Goal: Transaction & Acquisition: Register for event/course

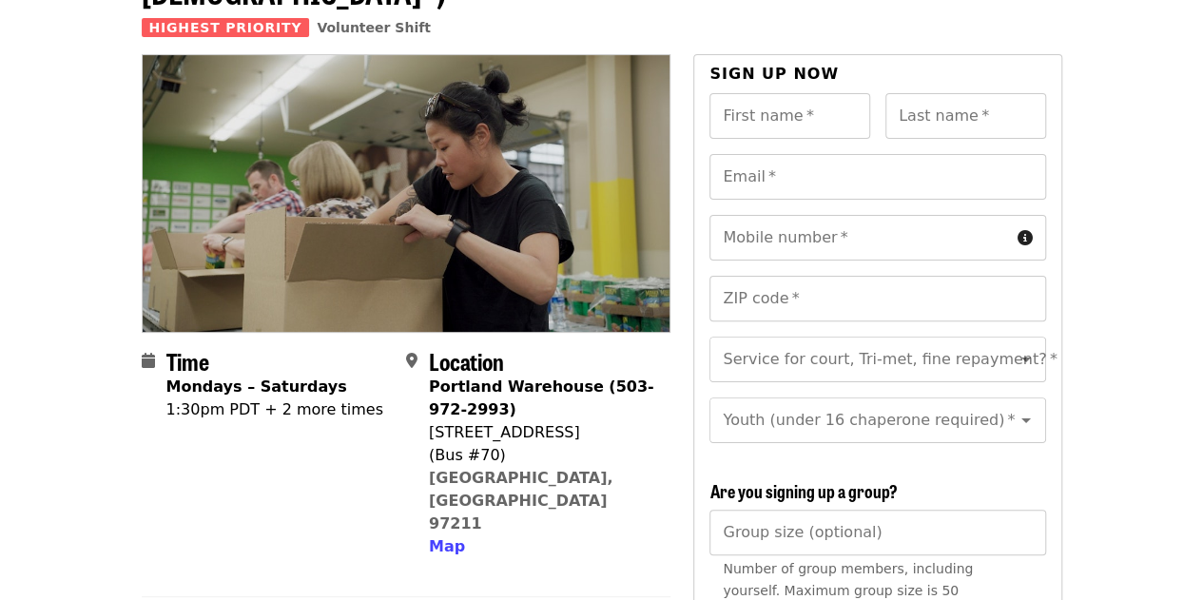
scroll to position [166, 0]
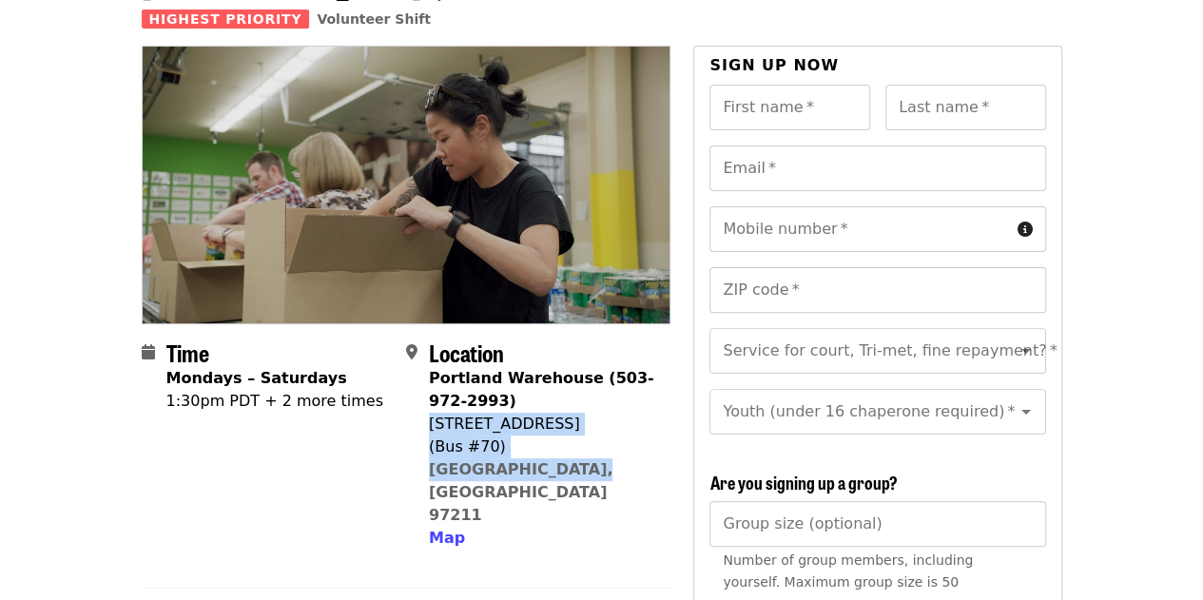
drag, startPoint x: 571, startPoint y: 438, endPoint x: 430, endPoint y: 393, distance: 148.0
click at [430, 393] on div "Portland Warehouse (503-972-2993) [STREET_ADDRESS] Map" at bounding box center [542, 458] width 226 height 183
copy span "[STREET_ADDRESS]"
click at [596, 436] on div "(Bus #70)" at bounding box center [542, 447] width 226 height 23
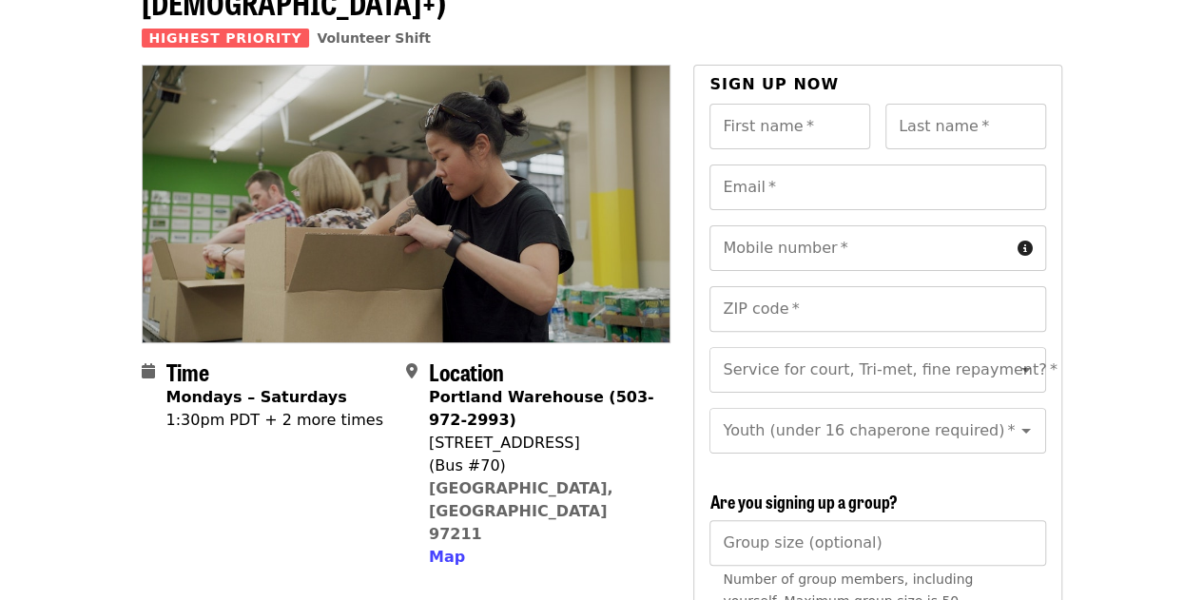
scroll to position [0, 0]
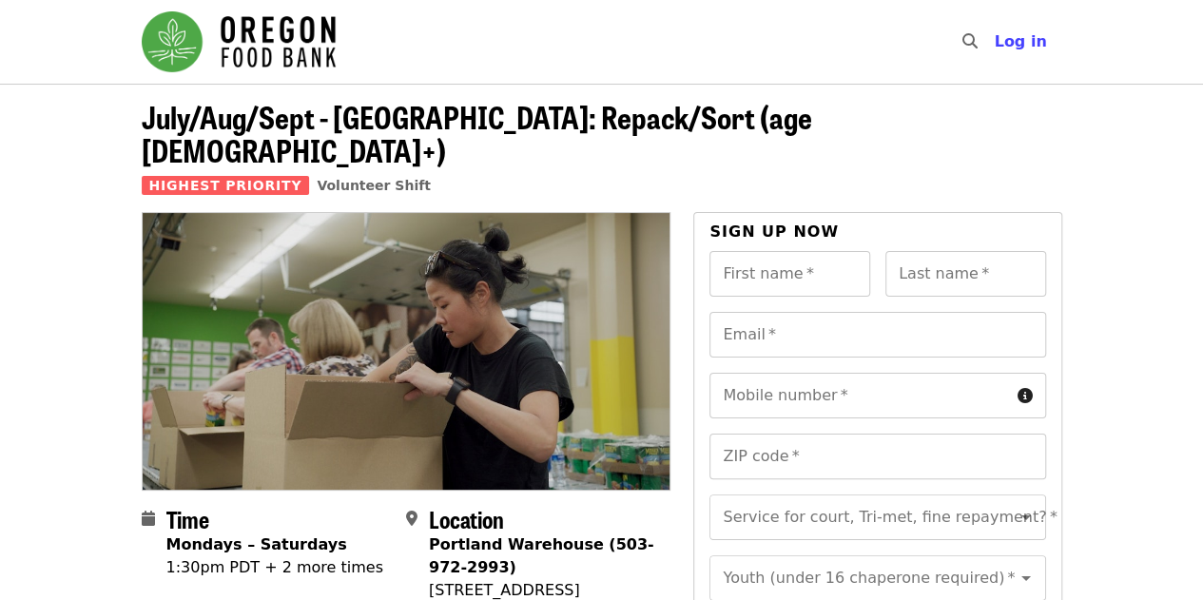
click at [318, 45] on img "Main navigation" at bounding box center [239, 41] width 194 height 61
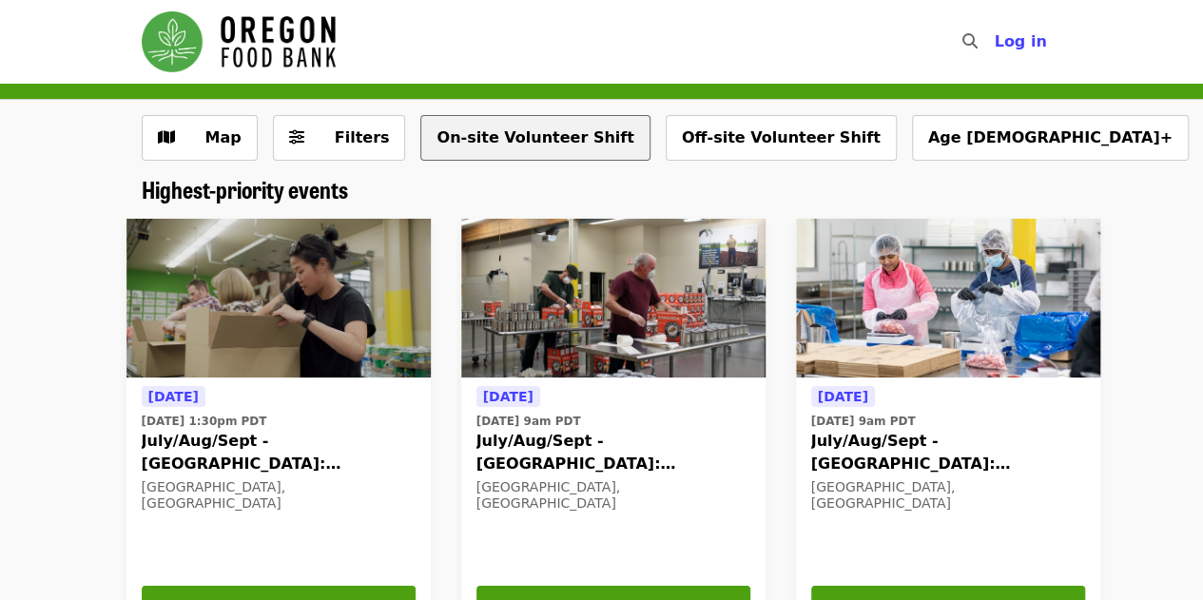
click at [545, 149] on button "On-site Volunteer Shift" at bounding box center [534, 138] width 229 height 46
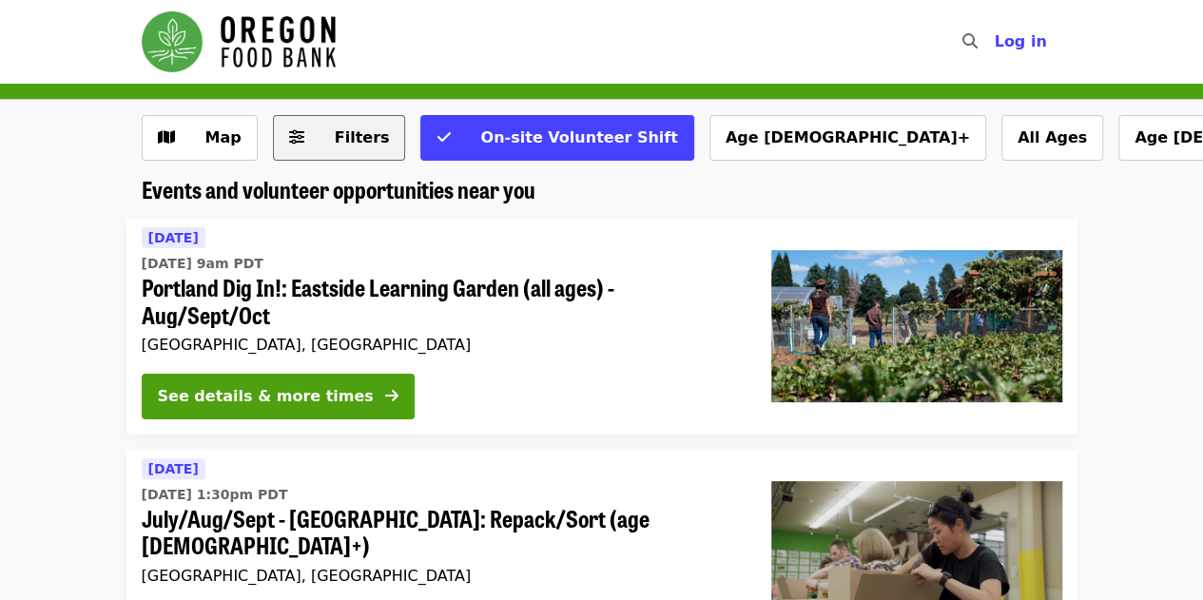
click at [354, 132] on span "Filters" at bounding box center [362, 137] width 55 height 18
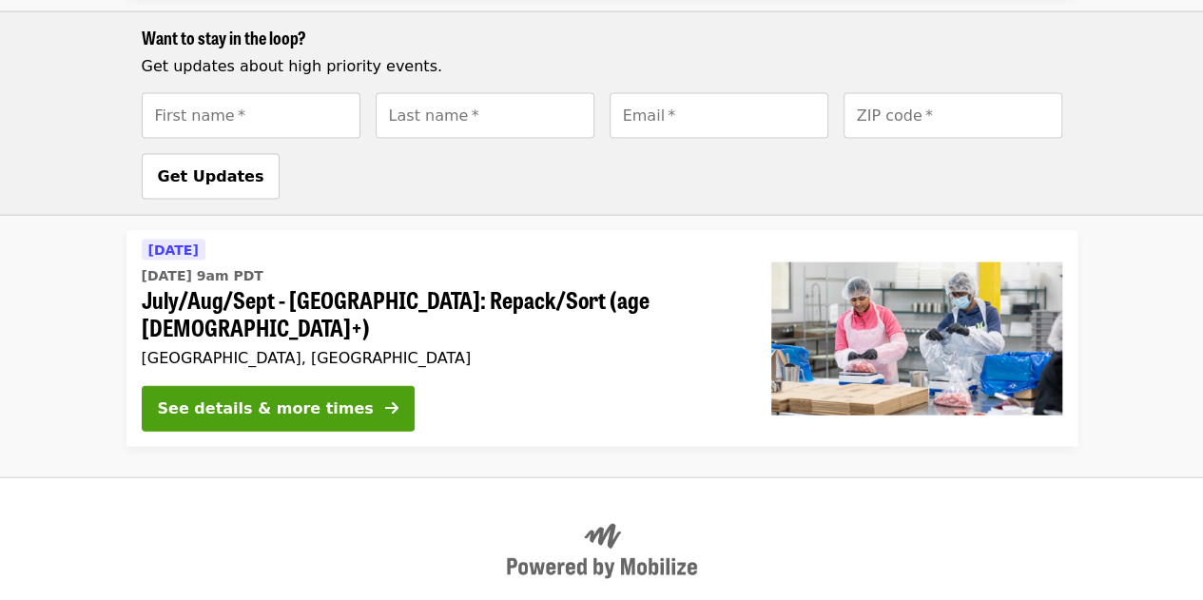
scroll to position [1950, 0]
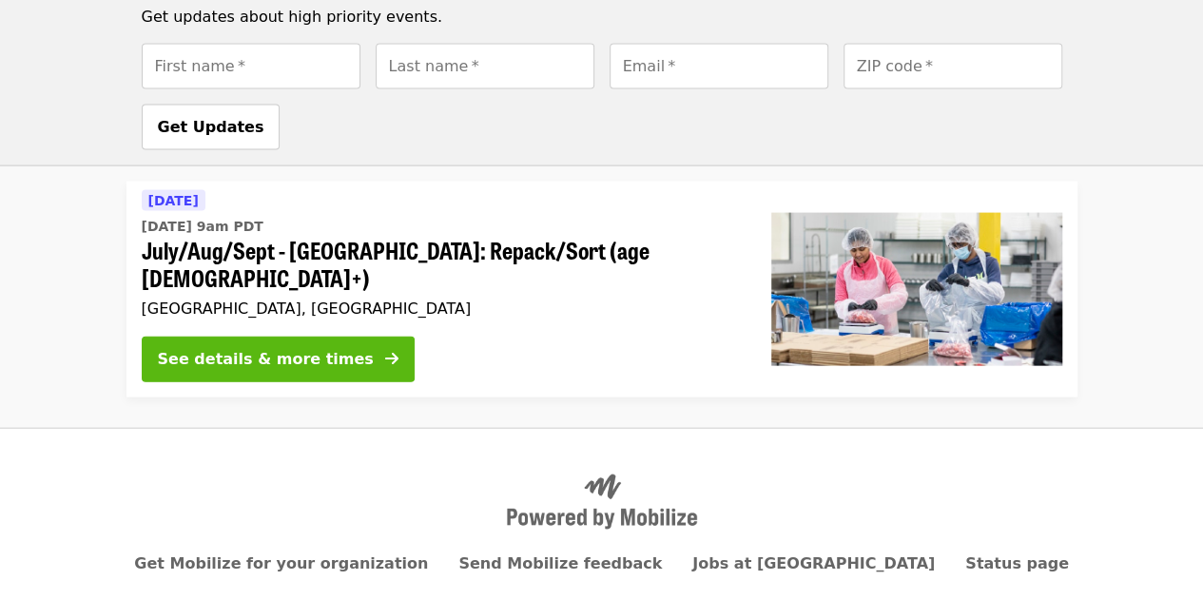
click at [316, 348] on div "See details & more times" at bounding box center [266, 359] width 216 height 23
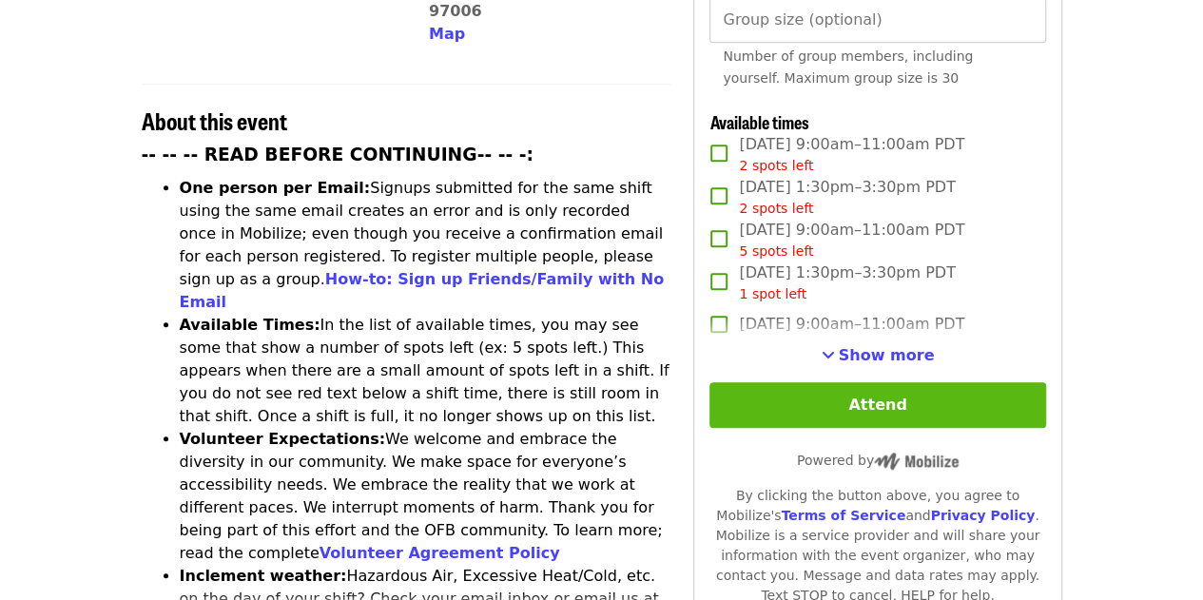
scroll to position [672, 0]
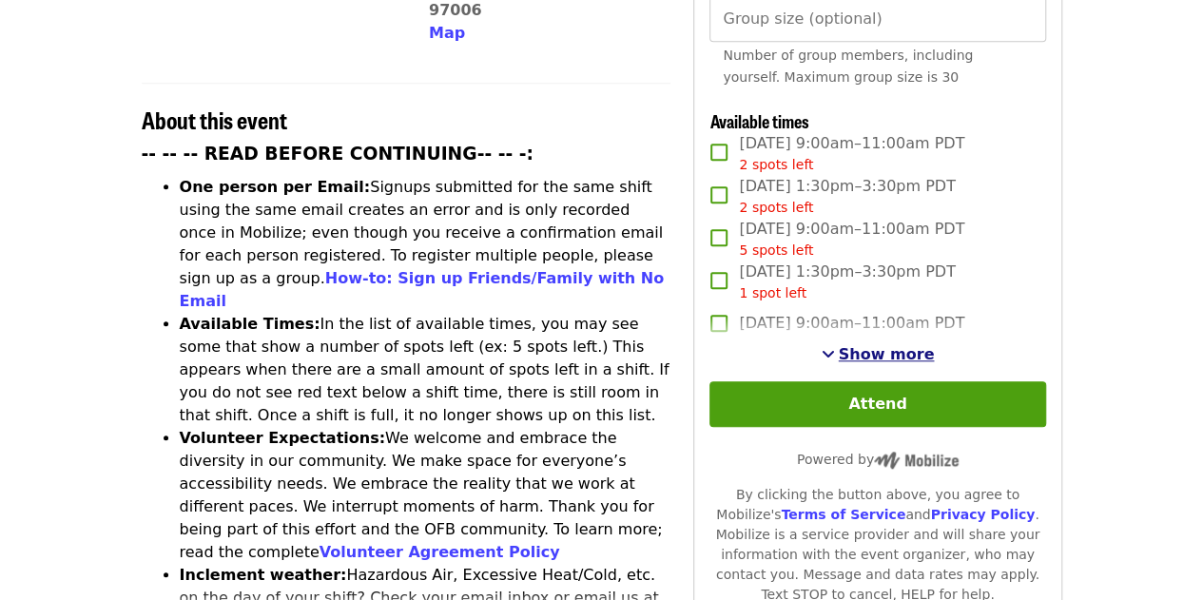
click at [860, 355] on span "Show more" at bounding box center [887, 354] width 96 height 18
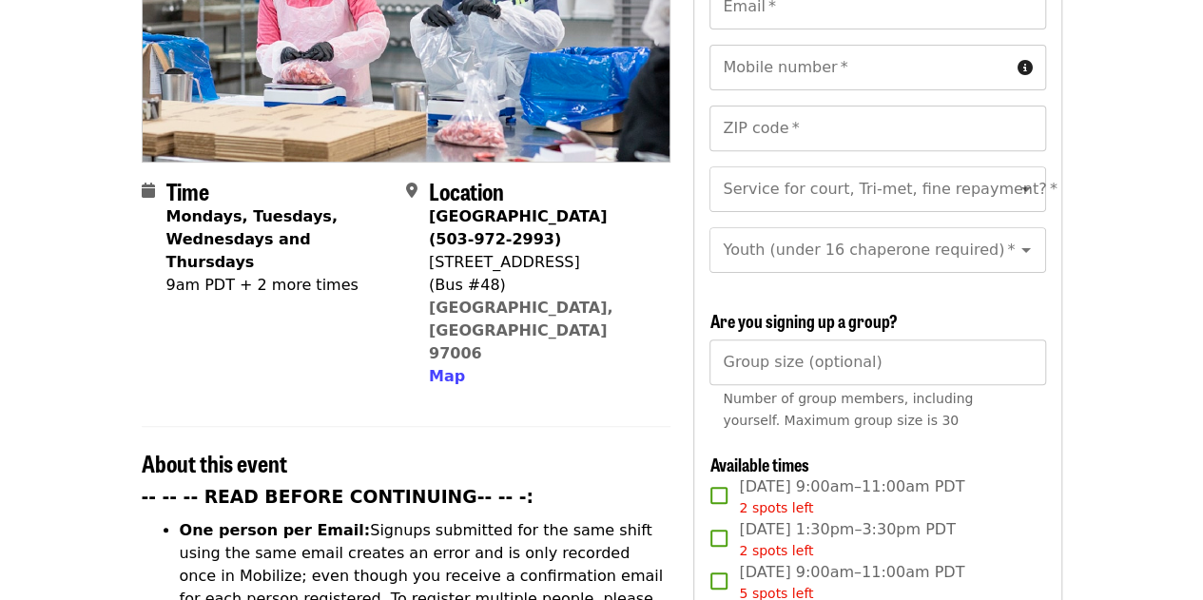
scroll to position [0, 0]
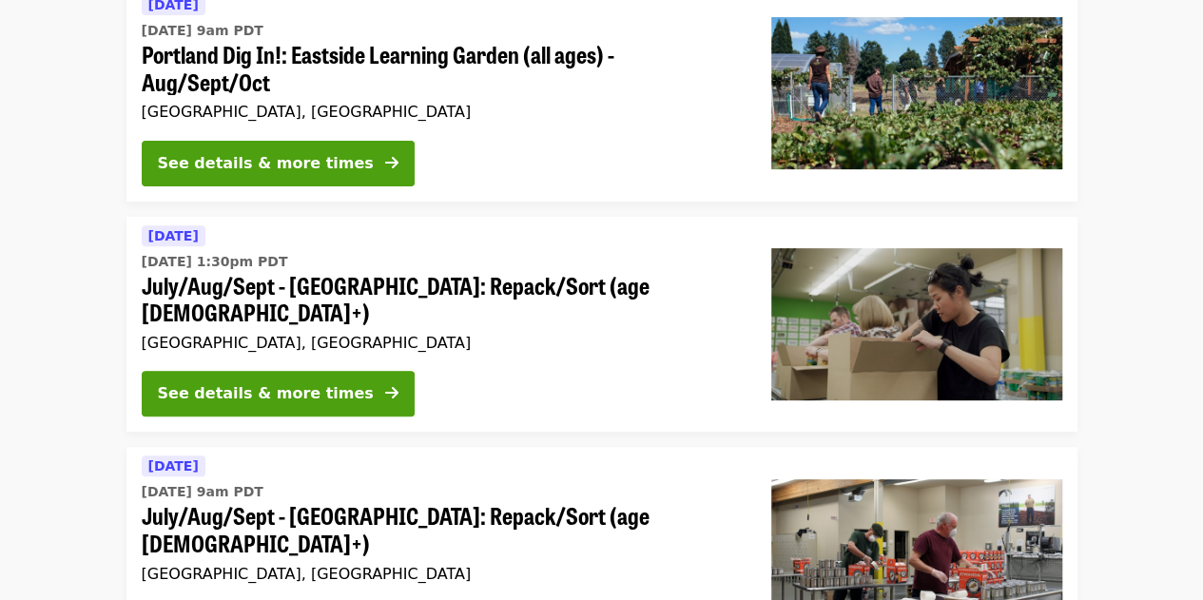
scroll to position [236, 0]
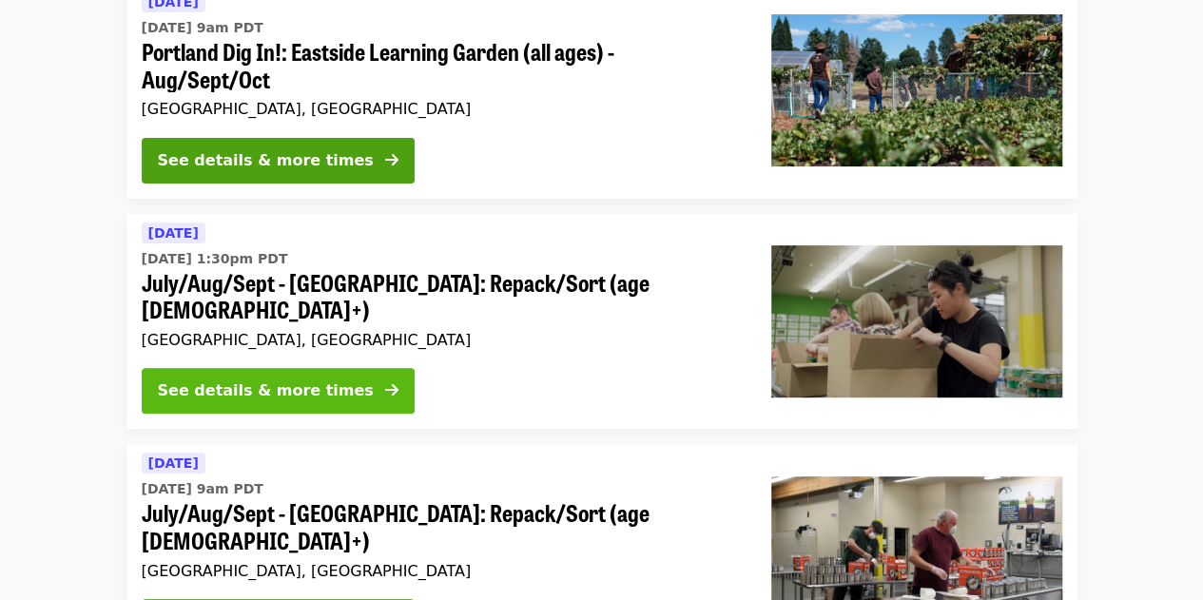
click at [278, 368] on button "See details & more times" at bounding box center [278, 391] width 273 height 46
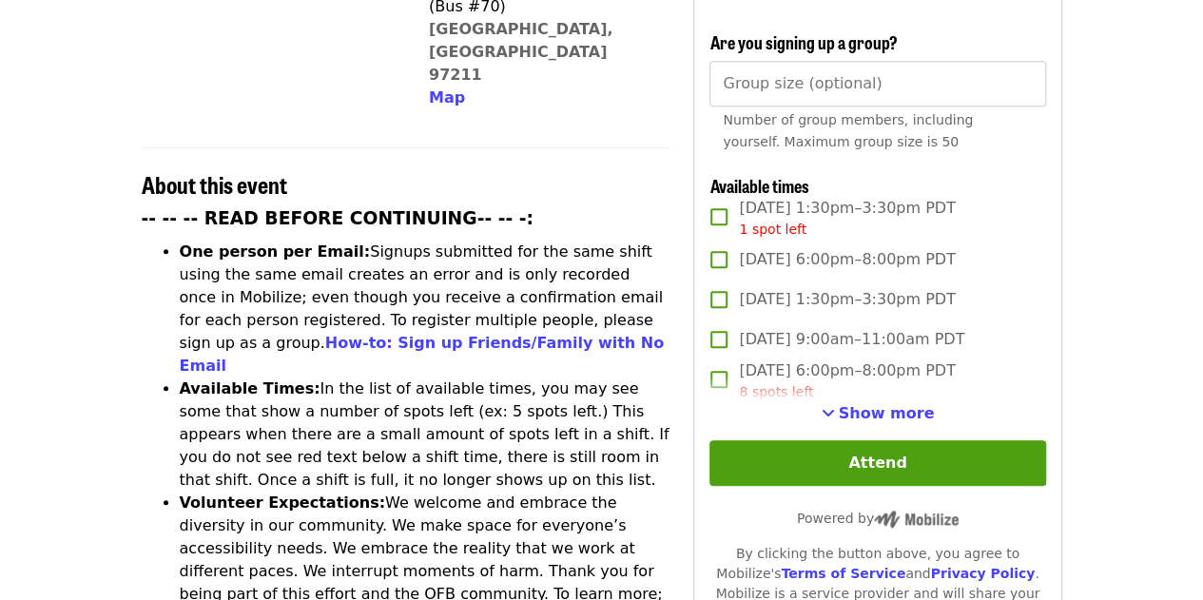
scroll to position [609, 0]
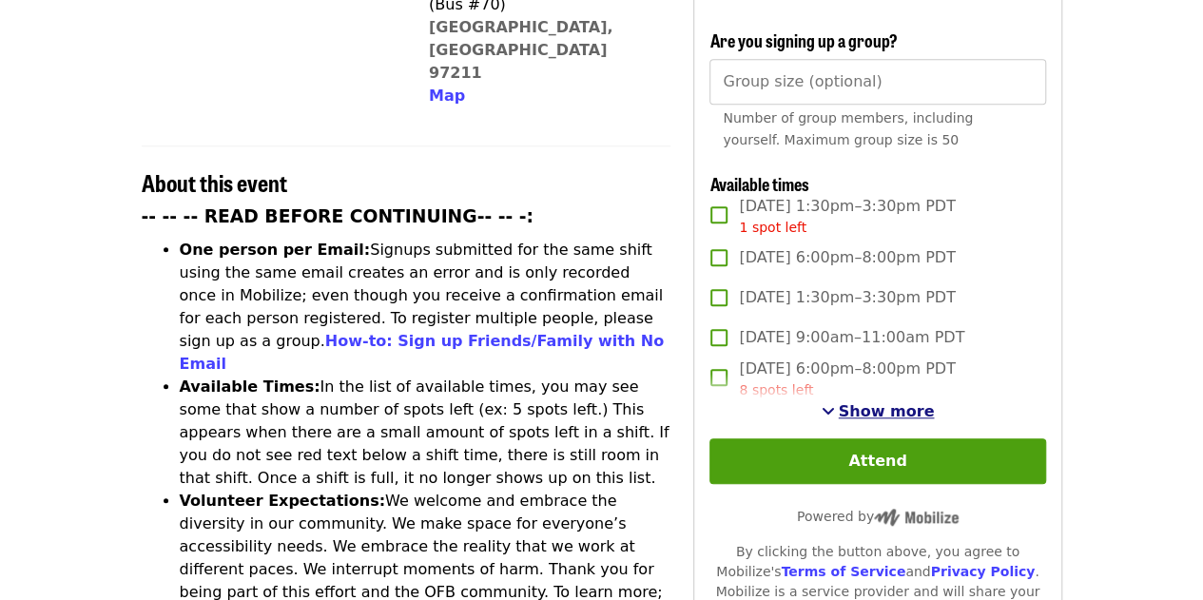
click at [894, 409] on span "Show more" at bounding box center [887, 411] width 96 height 18
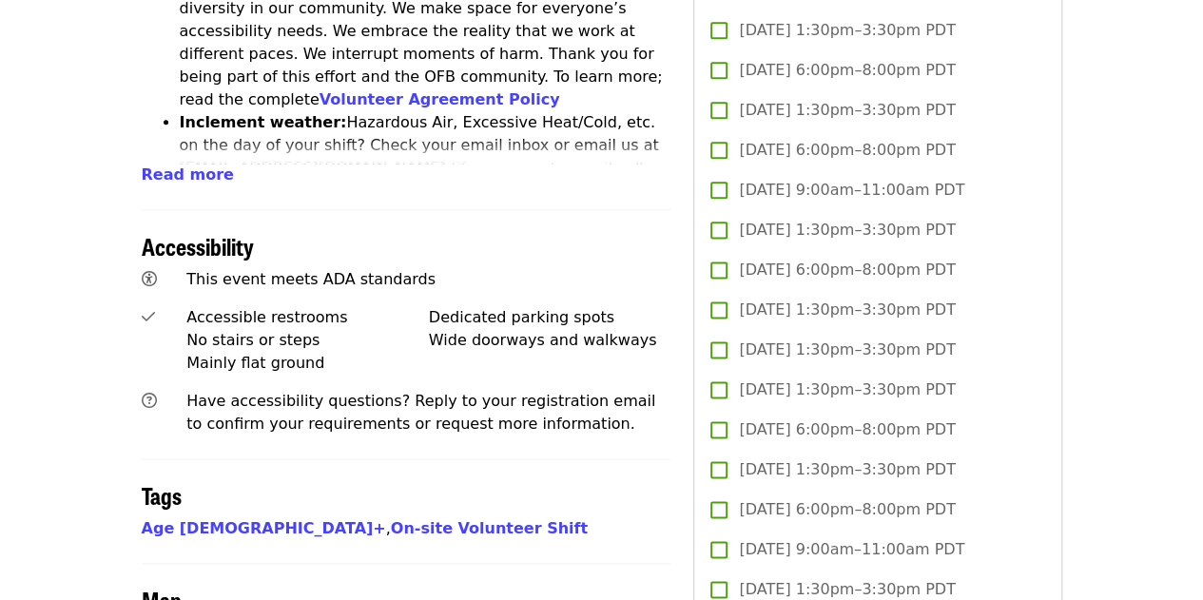
scroll to position [1122, 0]
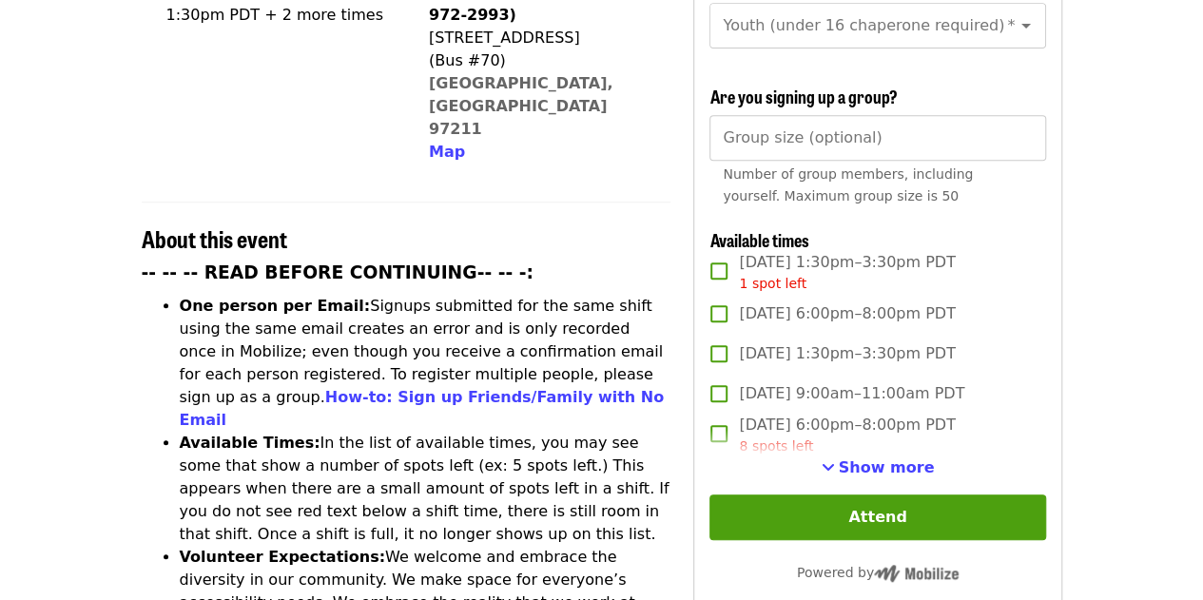
scroll to position [554, 0]
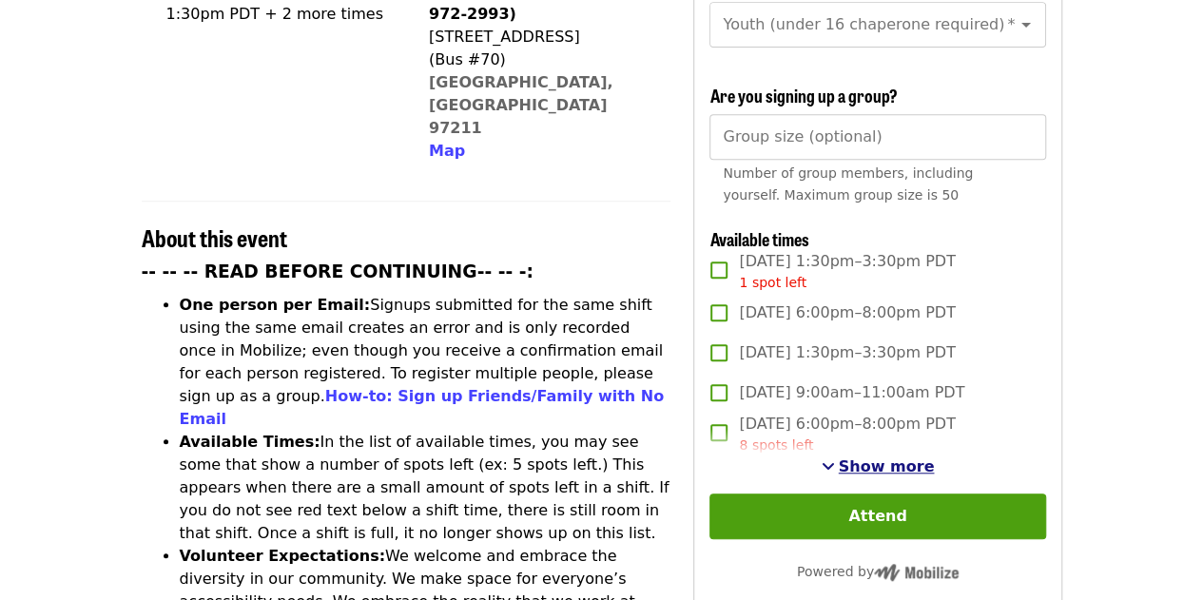
click at [876, 458] on span "Show more" at bounding box center [887, 467] width 96 height 18
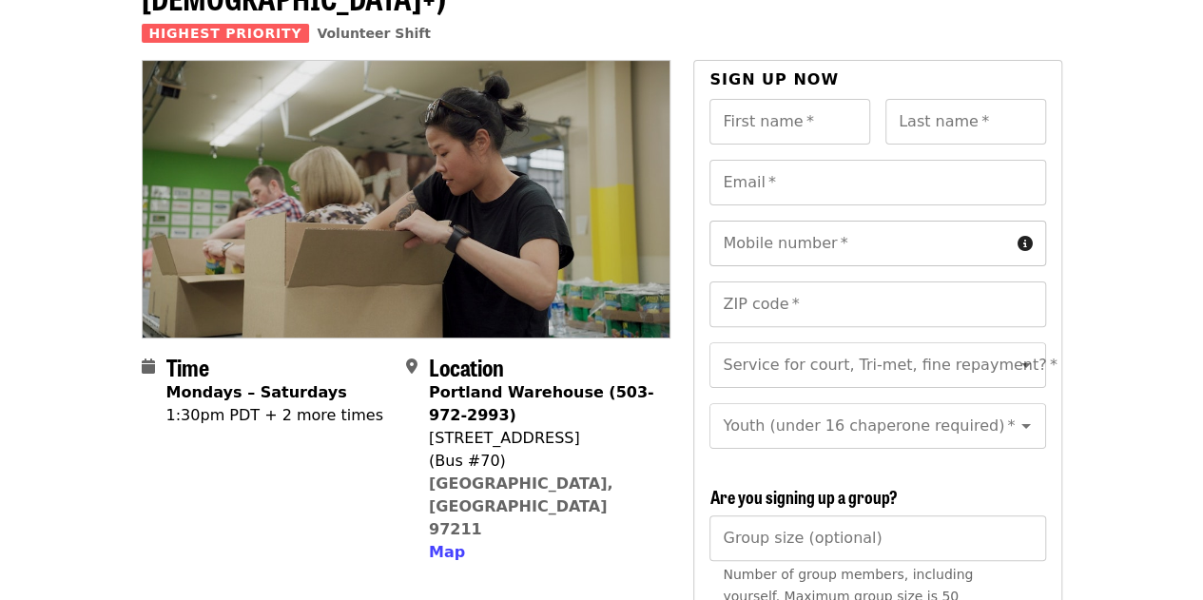
scroll to position [153, 0]
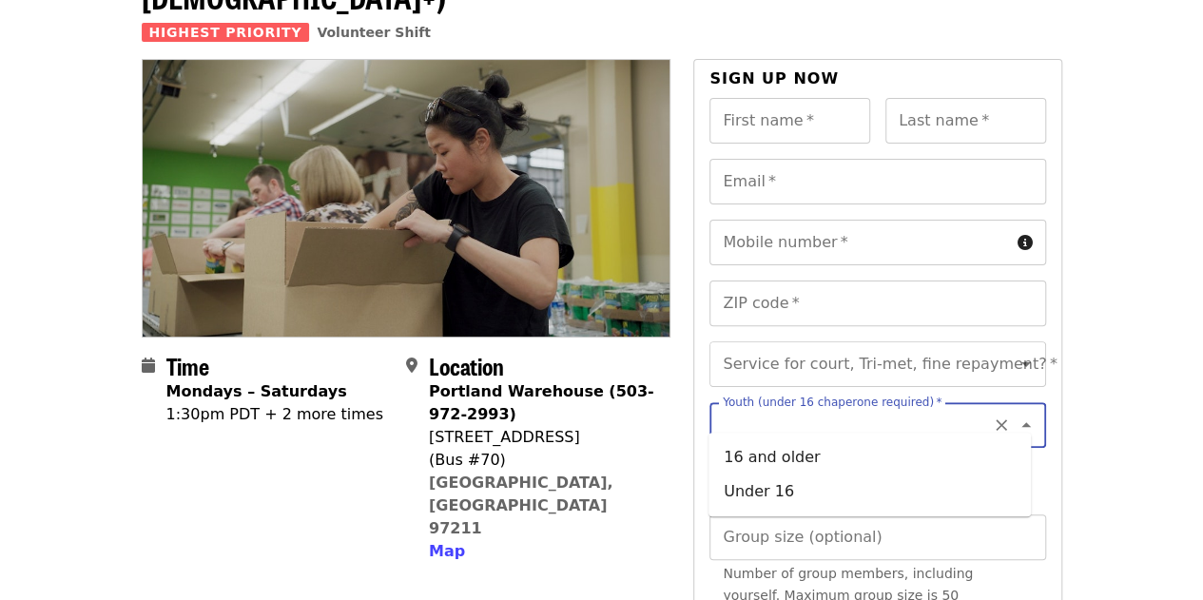
click at [872, 407] on input "Youth (under 16 chaperone required)   *" at bounding box center [854, 425] width 259 height 36
click at [814, 496] on li "Under 16" at bounding box center [870, 492] width 322 height 34
type input "********"
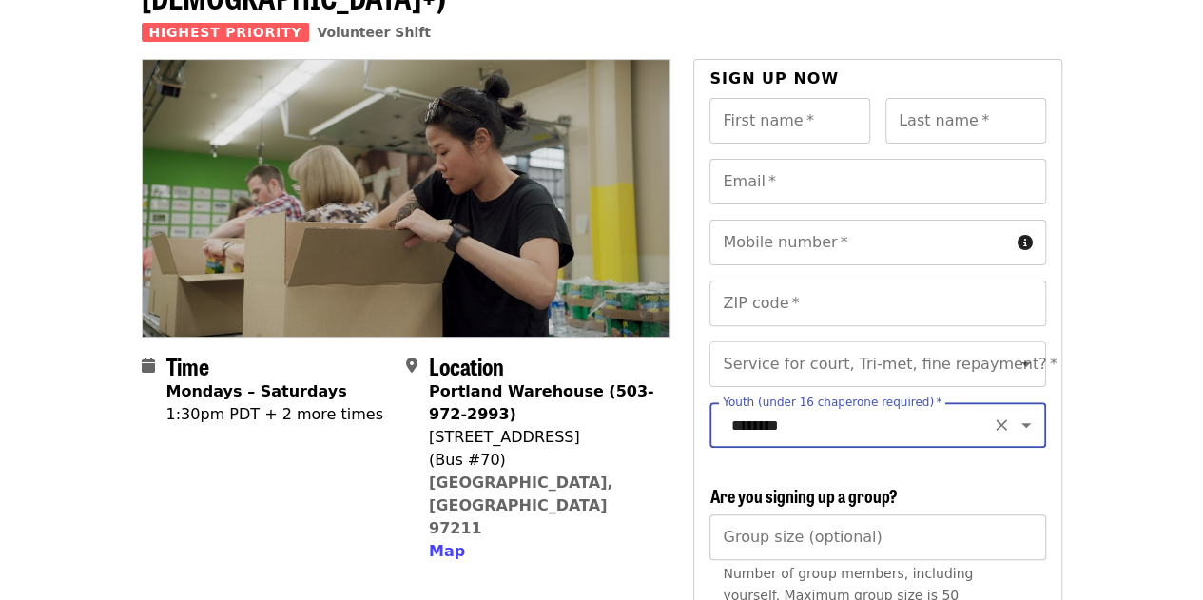
click at [835, 541] on input "Group size (optional)" at bounding box center [878, 538] width 336 height 46
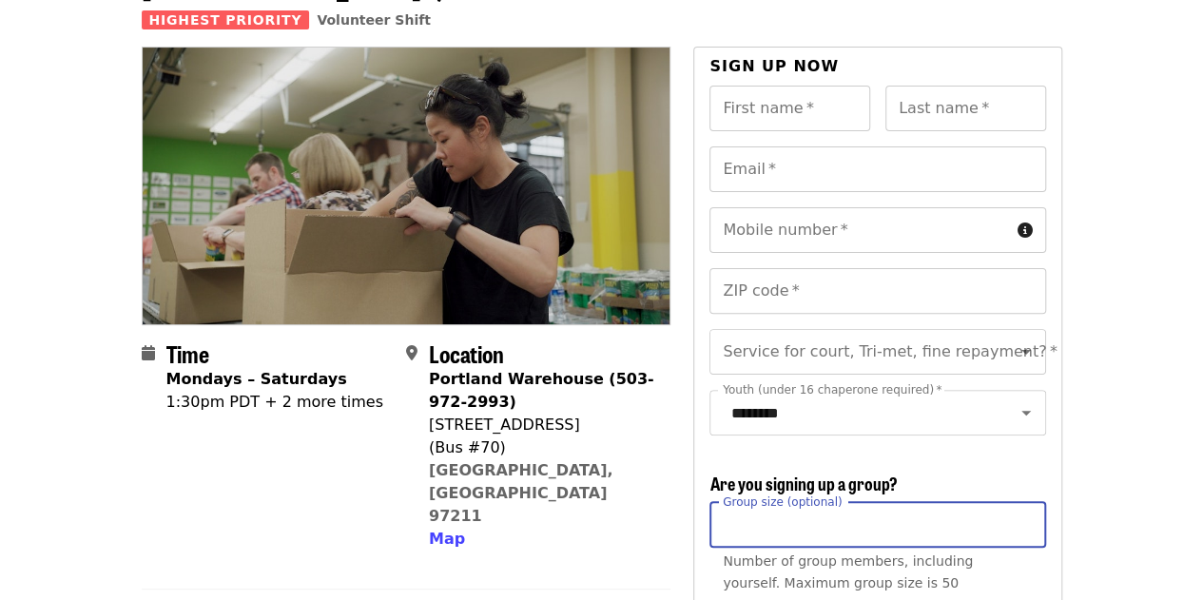
scroll to position [0, 0]
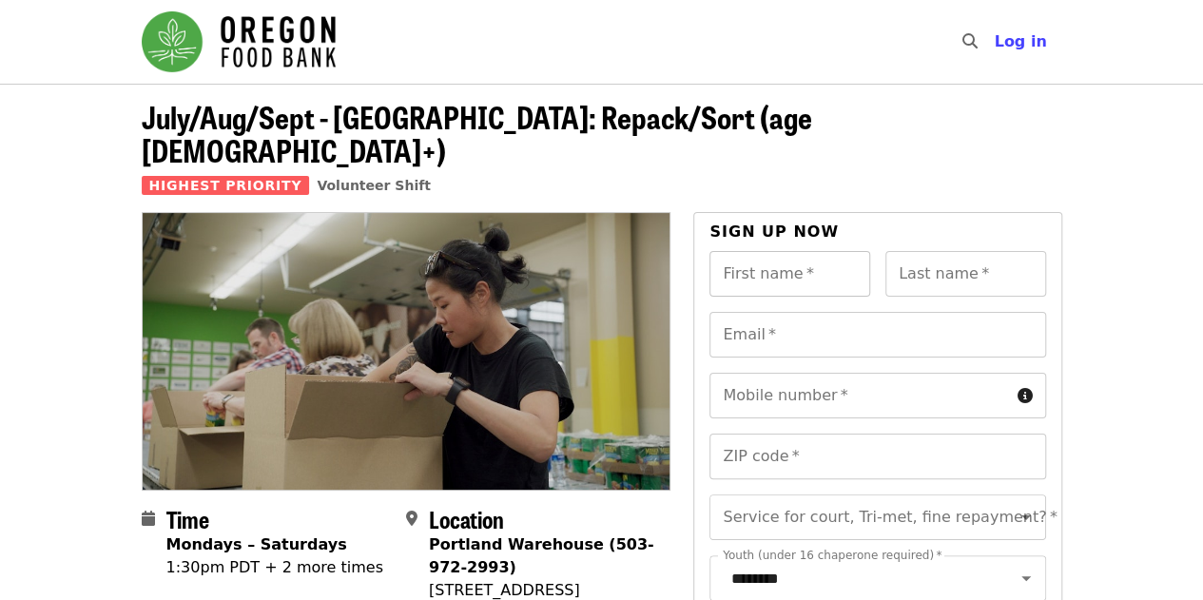
type input "**"
click at [793, 251] on input "First name   *" at bounding box center [790, 274] width 161 height 46
type input "*****"
type input "*******"
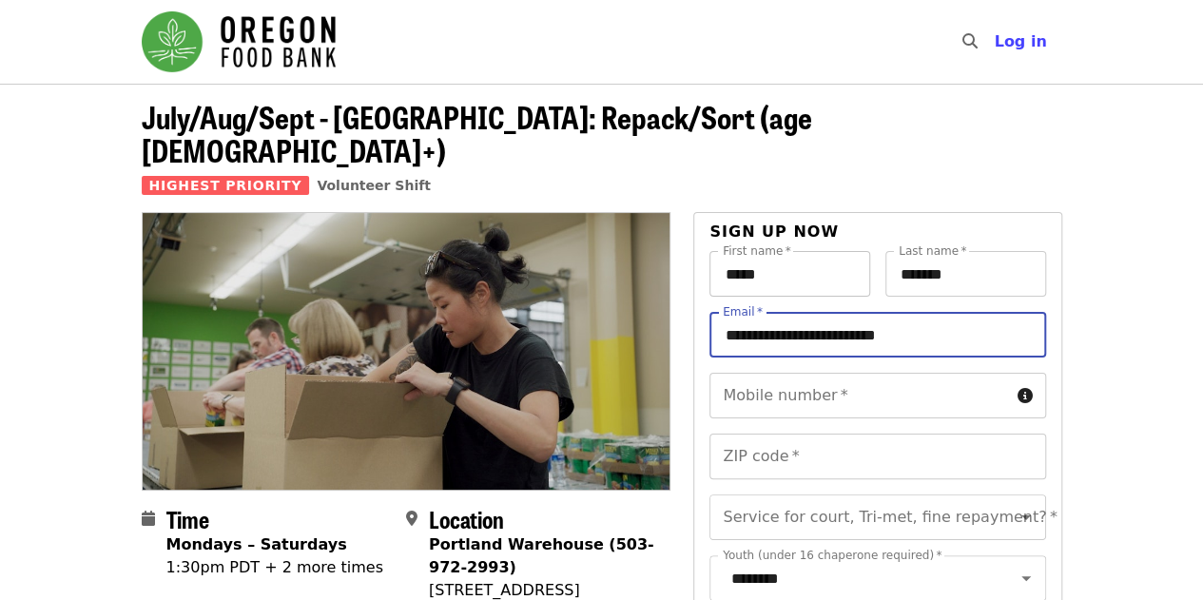
type input "**********"
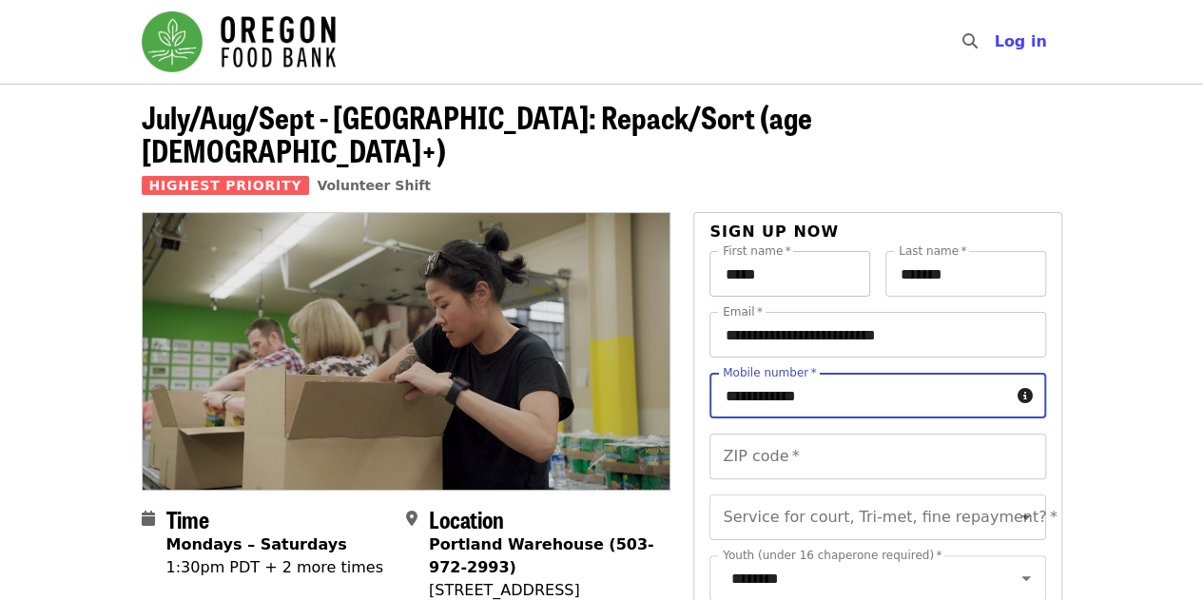
type input "**********"
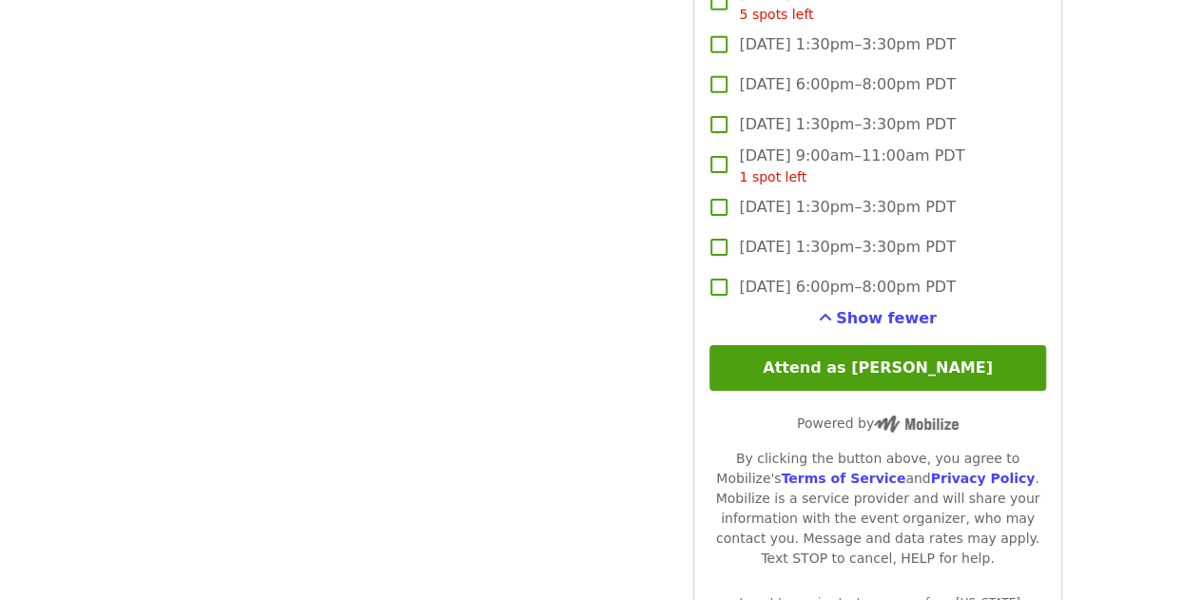
scroll to position [3053, 0]
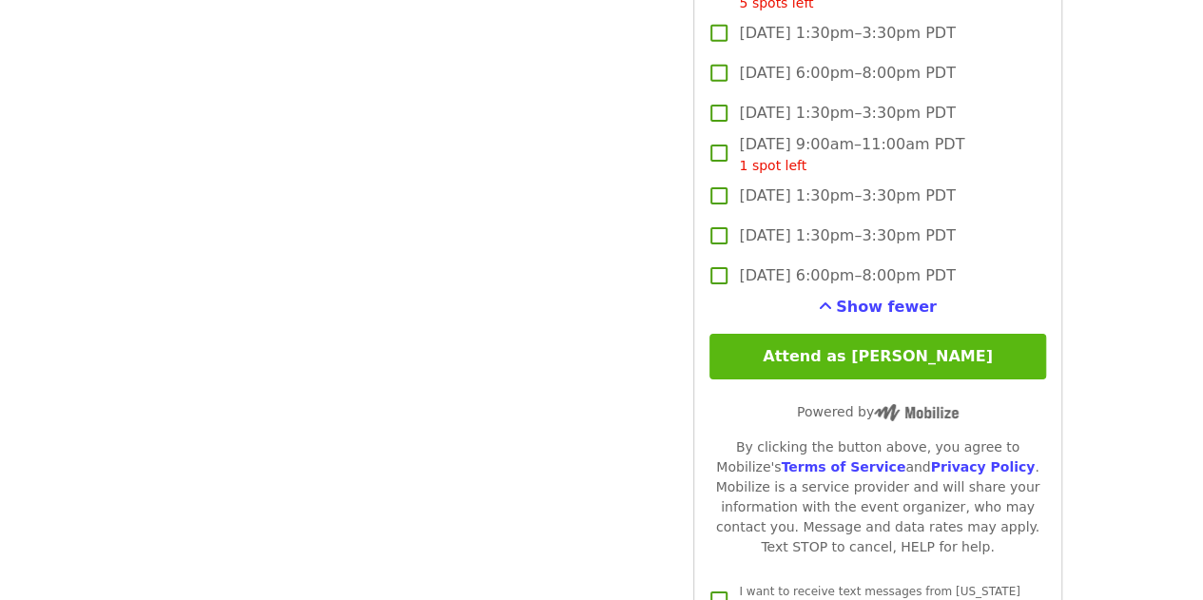
type input "*****"
click at [878, 362] on button "Attend as [PERSON_NAME]" at bounding box center [878, 357] width 336 height 46
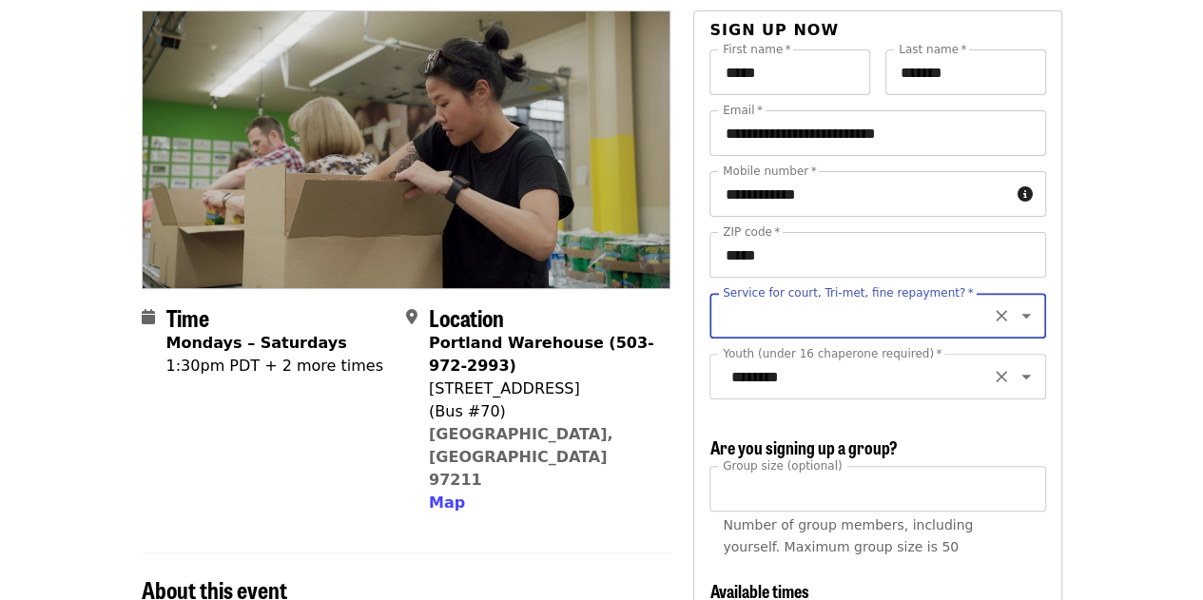
scroll to position [201, 0]
click at [1015, 305] on icon "Open" at bounding box center [1026, 316] width 23 height 23
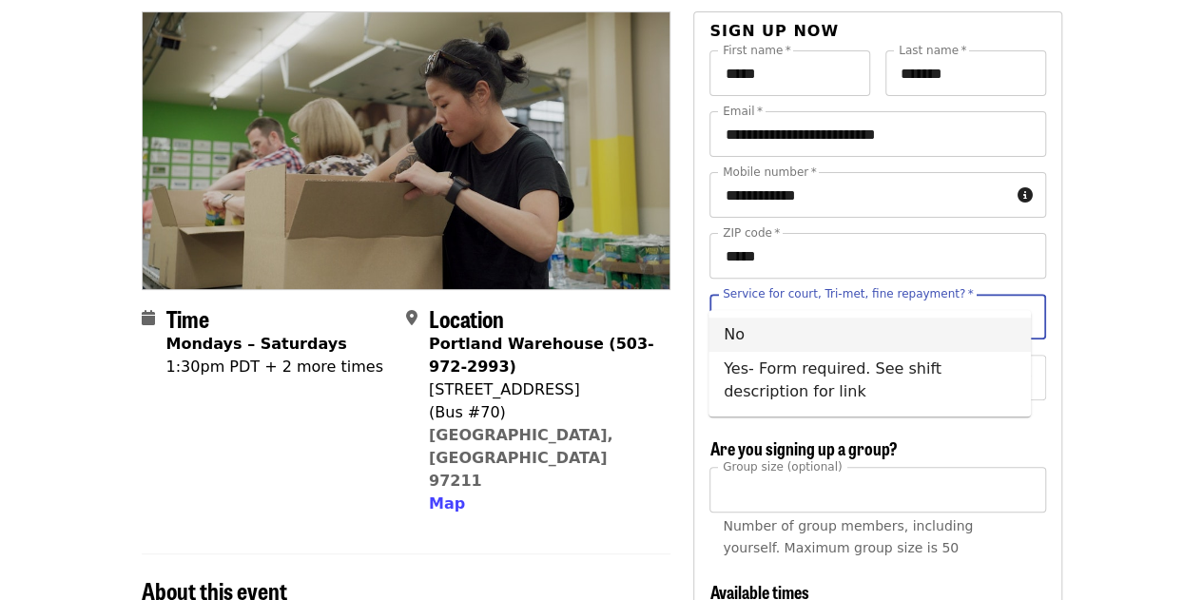
click at [736, 330] on li "No" at bounding box center [870, 335] width 322 height 34
type input "**"
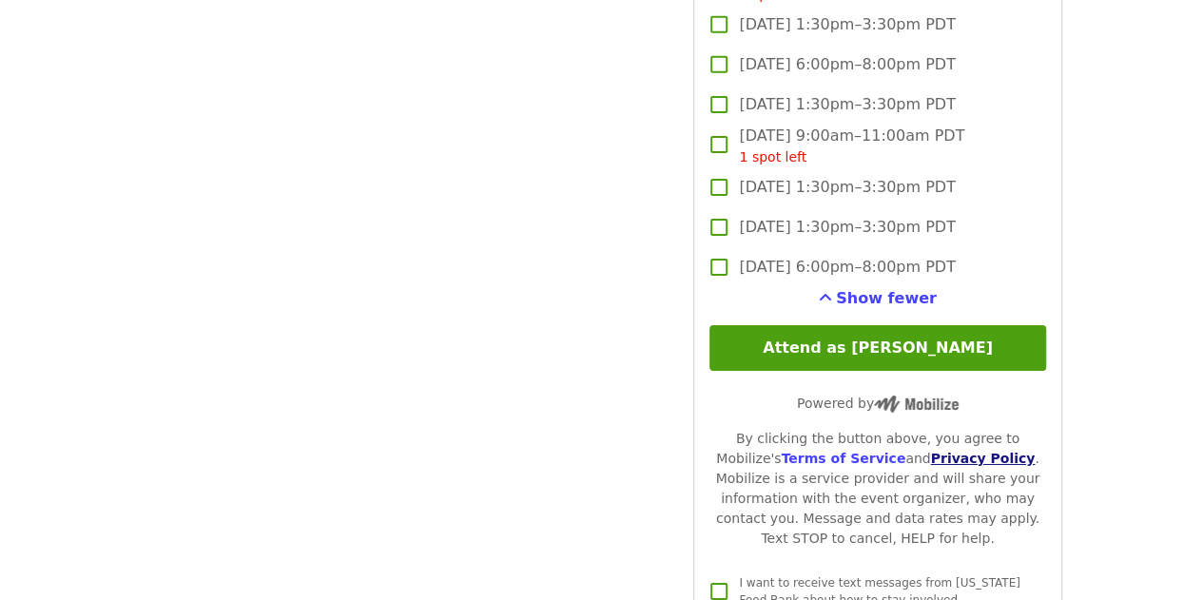
scroll to position [3049, 0]
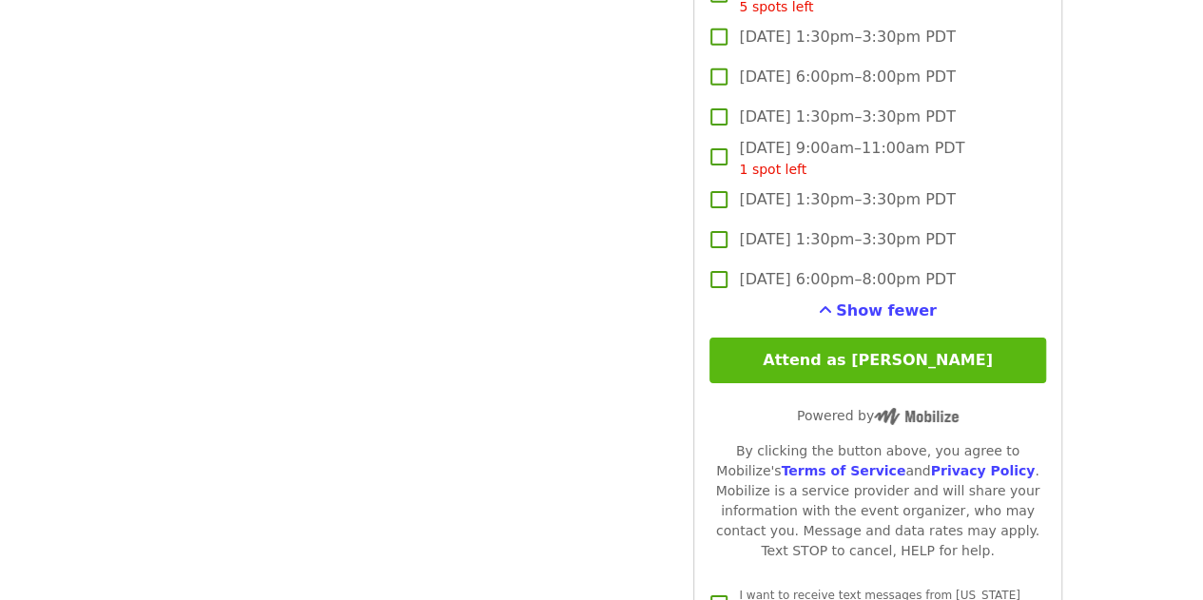
click at [853, 350] on button "Attend as [PERSON_NAME]" at bounding box center [878, 361] width 336 height 46
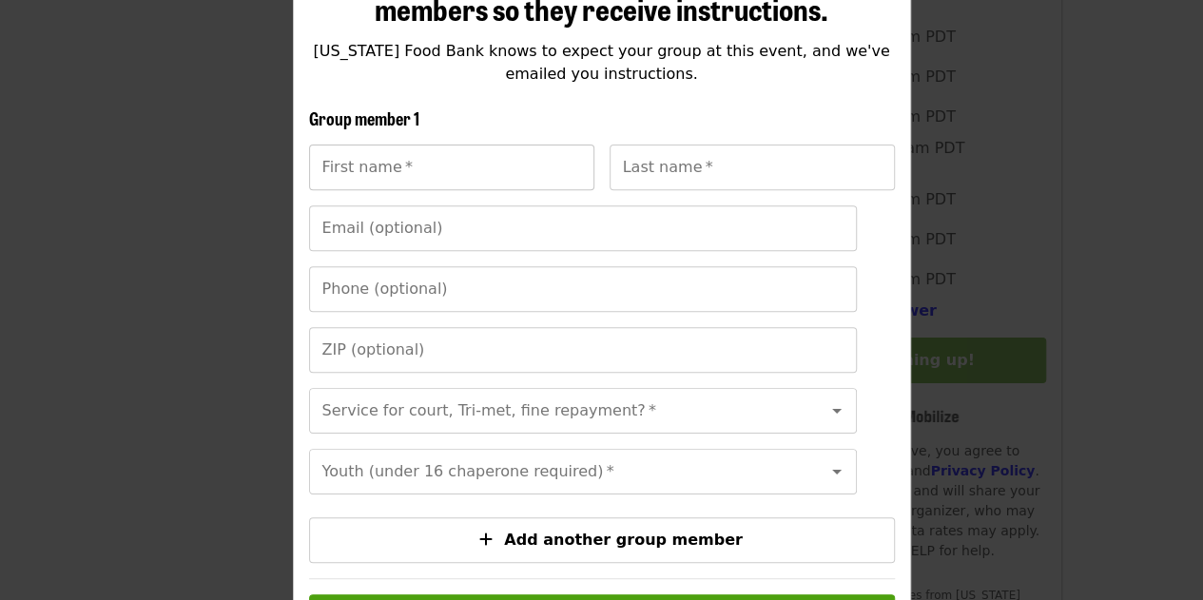
scroll to position [271, 0]
